Goal: Navigation & Orientation: Go to known website

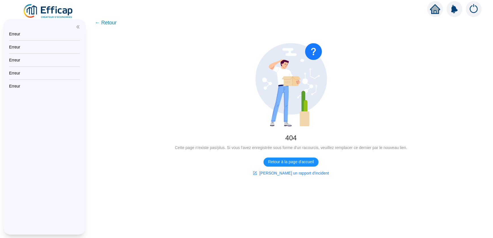
click at [99, 22] on span "← Retour" at bounding box center [106, 23] width 22 height 8
click at [296, 162] on span "Retour à la page d'accueil" at bounding box center [291, 162] width 46 height 6
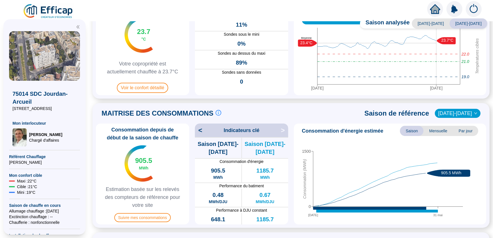
scroll to position [51, 0]
